Goal: Task Accomplishment & Management: Manage account settings

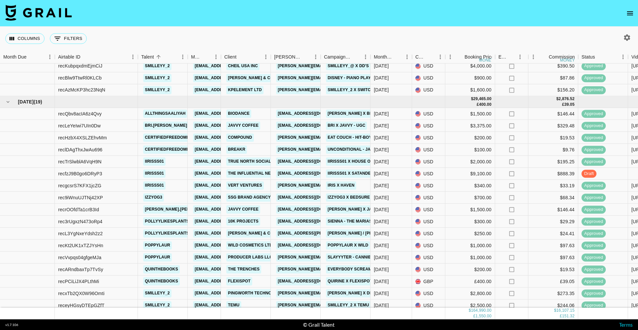
scroll to position [491, 0]
click at [269, 127] on div "Javvy Coffee" at bounding box center [246, 127] width 50 height 12
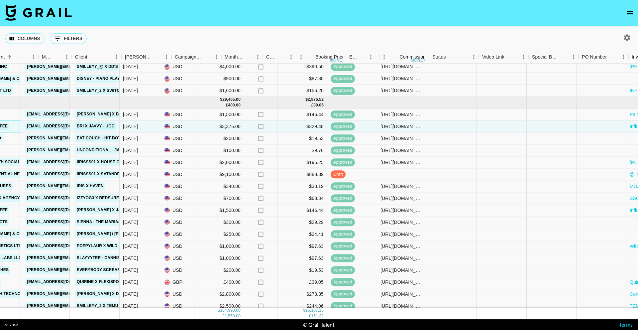
scroll to position [491, 465]
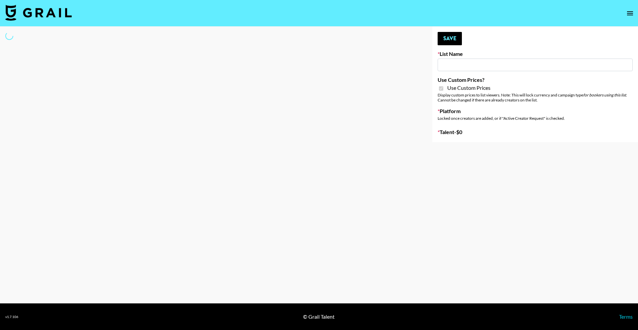
type input "Evry Jewels"
checkbox input "true"
select select "Brand"
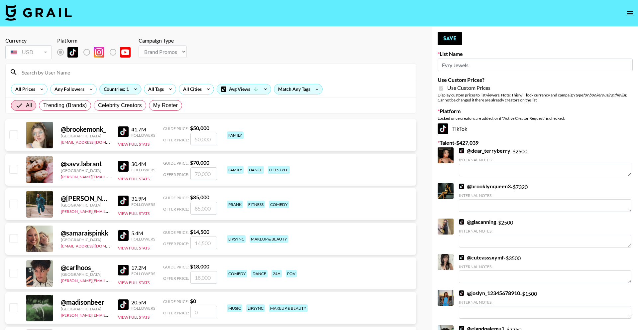
click at [162, 72] on input at bounding box center [215, 72] width 395 height 11
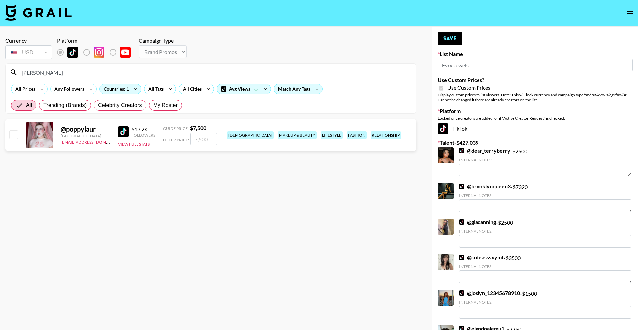
type input "[PERSON_NAME]"
click at [208, 139] on input "number" at bounding box center [203, 139] width 27 height 13
type input "7"
checkbox input "true"
type input "7500"
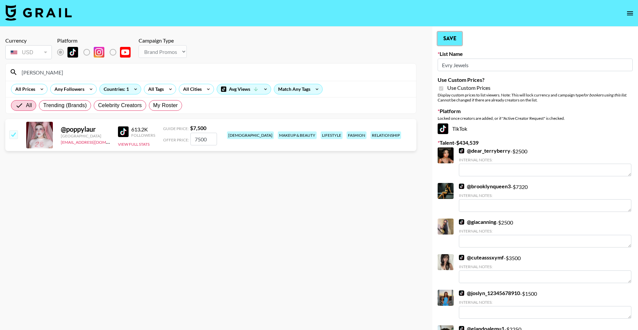
click at [447, 41] on button "Save" at bounding box center [450, 38] width 24 height 13
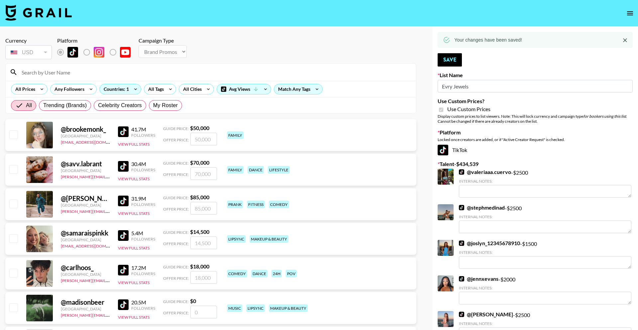
click at [117, 73] on input at bounding box center [215, 72] width 395 height 11
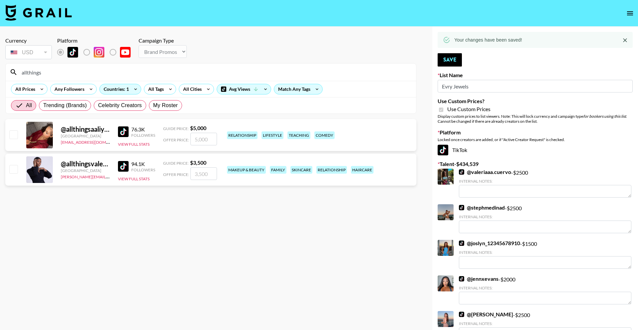
type input "allthings"
click at [208, 140] on input "number" at bounding box center [203, 139] width 27 height 13
type input "3"
checkbox input "true"
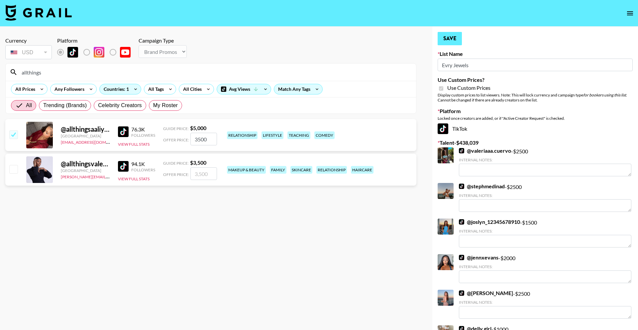
type input "3500"
click at [443, 42] on button "Save" at bounding box center [450, 38] width 24 height 13
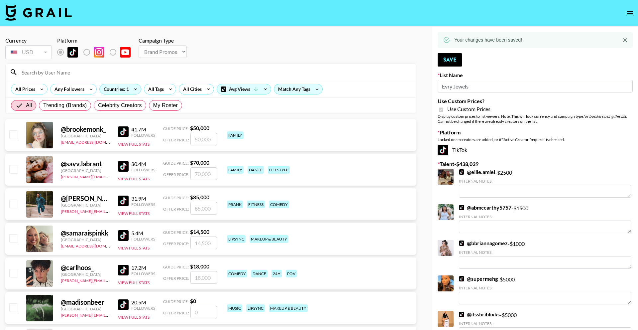
click at [130, 68] on input at bounding box center [215, 72] width 395 height 11
type input "o"
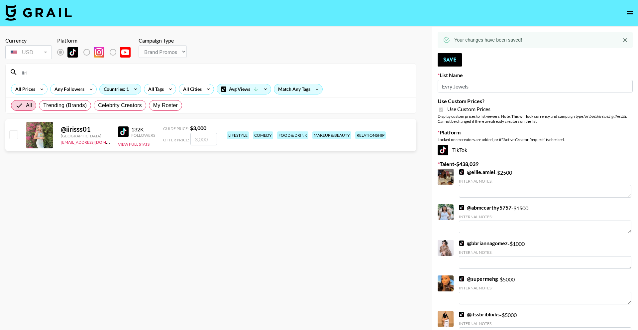
type input "iiri"
click at [200, 137] on input "number" at bounding box center [203, 139] width 27 height 13
type input "3"
checkbox input "true"
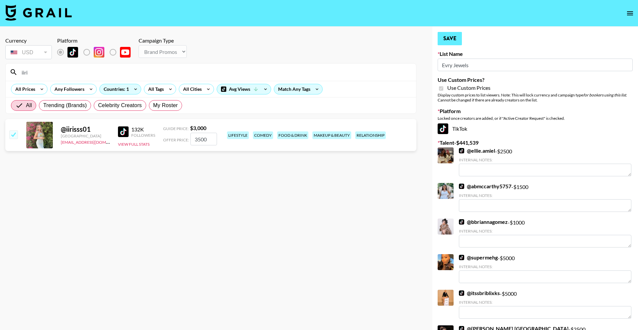
type input "3500"
click at [456, 44] on button "Save" at bounding box center [450, 38] width 24 height 13
